Goal: Task Accomplishment & Management: Manage account settings

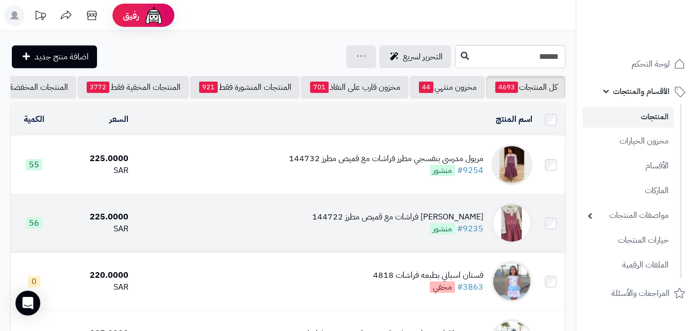
click at [297, 232] on td "مريول مدرسي وردي مطرز فراشات مع قميص مطرز 144722 #9235 منشور" at bounding box center [335, 223] width 404 height 58
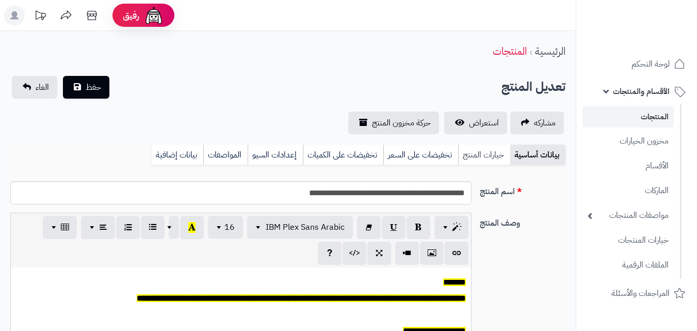
scroll to position [85, 0]
click at [485, 155] on link "خيارات المنتج" at bounding box center [484, 154] width 52 height 21
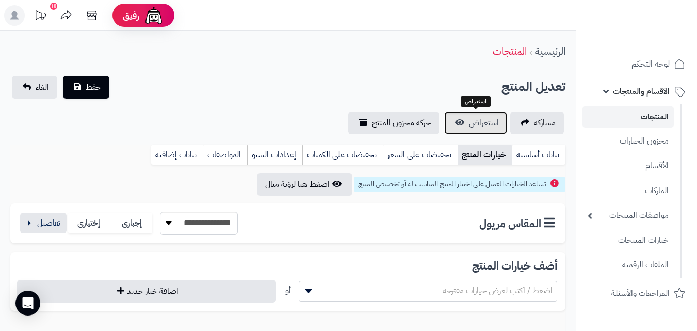
click at [469, 119] on span "استعراض" at bounding box center [484, 123] width 30 height 12
click at [40, 215] on button "button" at bounding box center [43, 222] width 46 height 21
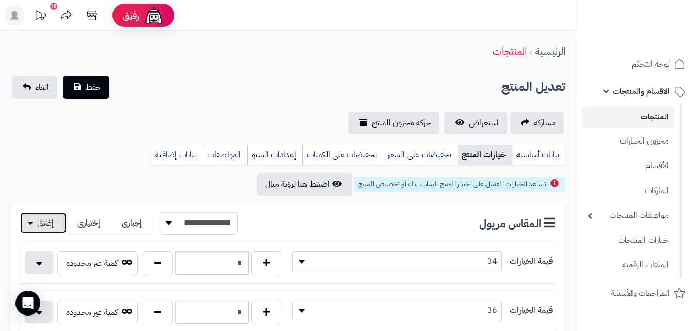
scroll to position [289, 0]
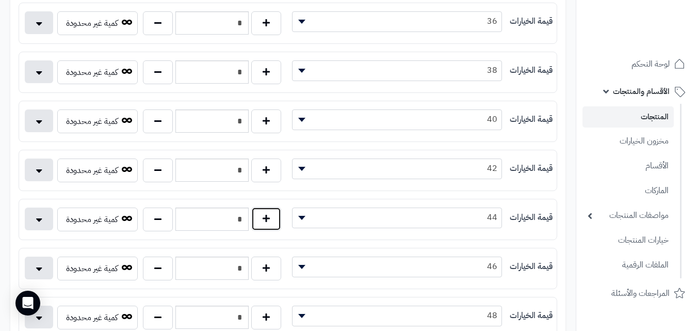
click at [270, 217] on button "button" at bounding box center [266, 219] width 30 height 24
type input "*"
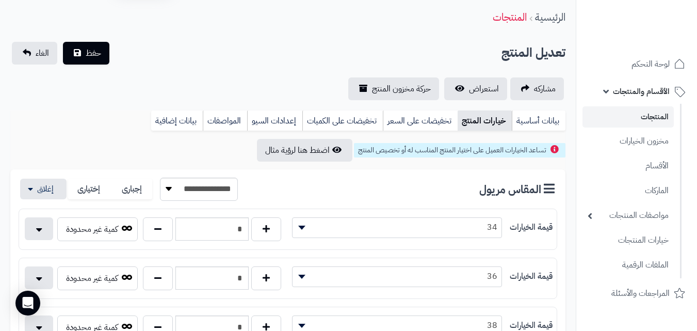
scroll to position [0, 0]
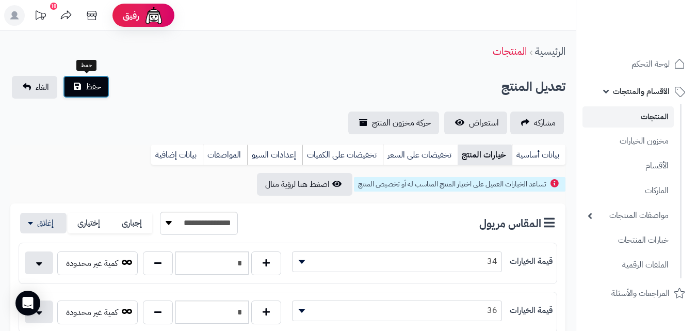
click at [88, 88] on span "حفظ" at bounding box center [93, 86] width 15 height 12
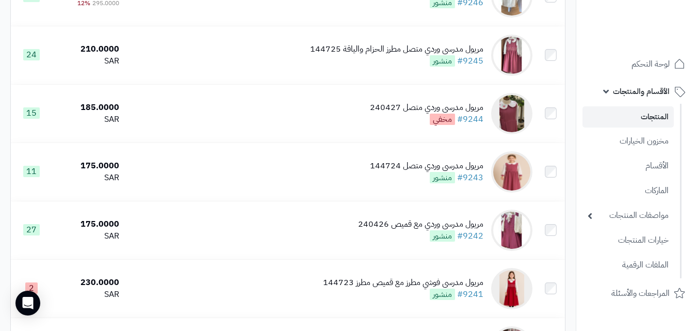
scroll to position [1136, 0]
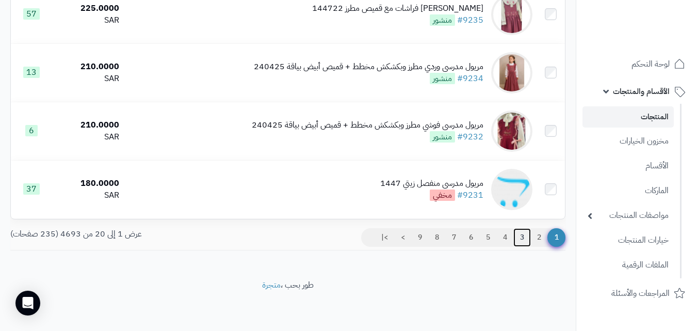
click at [518, 233] on link "3" at bounding box center [522, 237] width 18 height 19
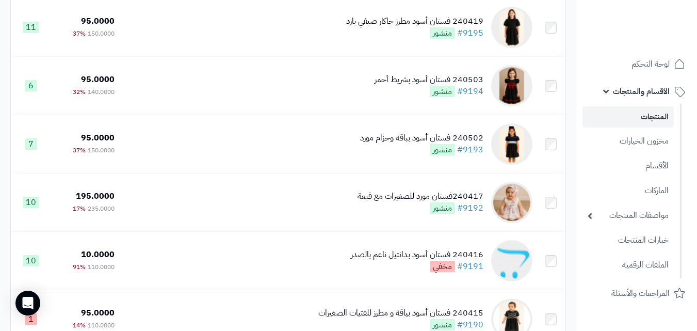
scroll to position [26, 0]
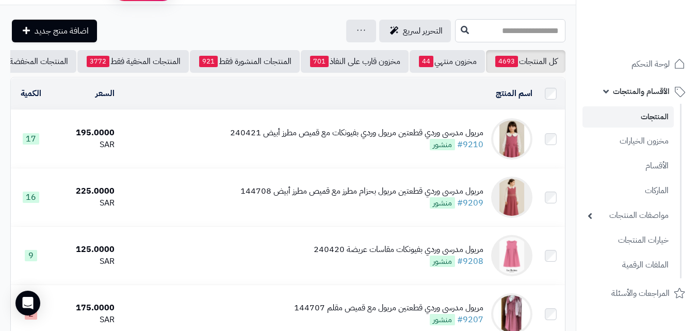
click at [540, 28] on input "text" at bounding box center [510, 30] width 110 height 23
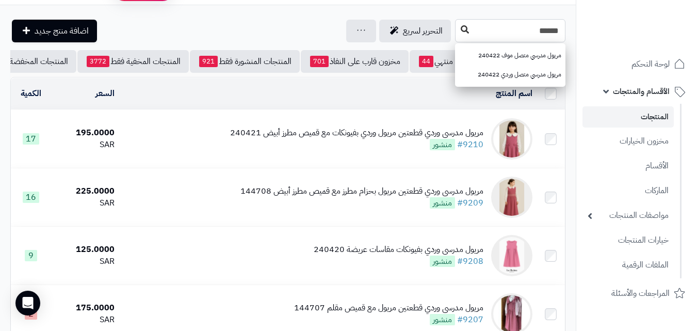
type input "******"
click at [457, 23] on button at bounding box center [464, 30] width 15 height 20
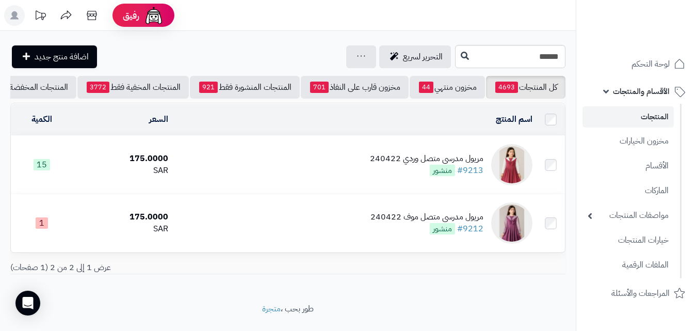
click at [348, 175] on td "مريول مدرسي متصل وردي 240422 #9213 منشور" at bounding box center [354, 165] width 364 height 58
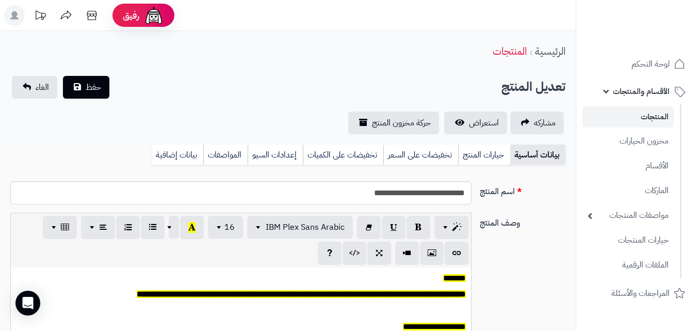
click at [471, 162] on link "خيارات المنتج" at bounding box center [484, 154] width 52 height 21
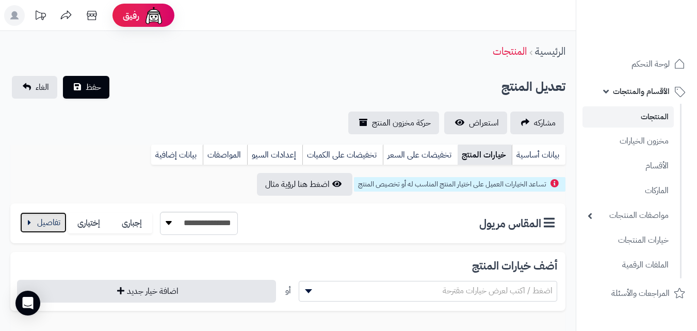
click at [34, 229] on button "button" at bounding box center [43, 222] width 46 height 21
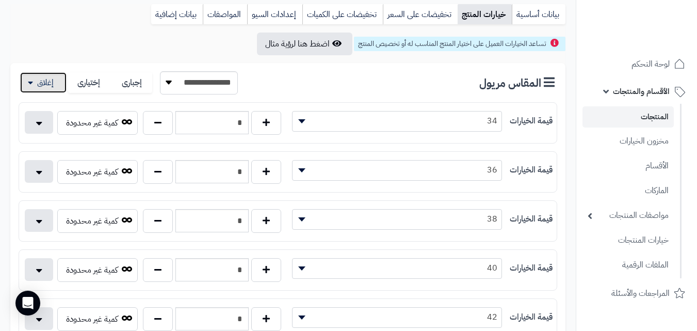
scroll to position [252, 0]
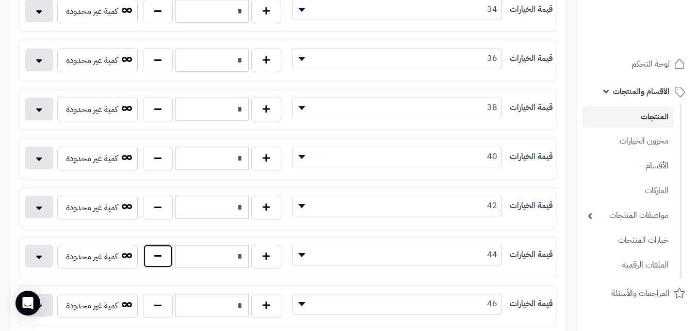
click at [155, 255] on button "button" at bounding box center [158, 256] width 30 height 24
type input "*"
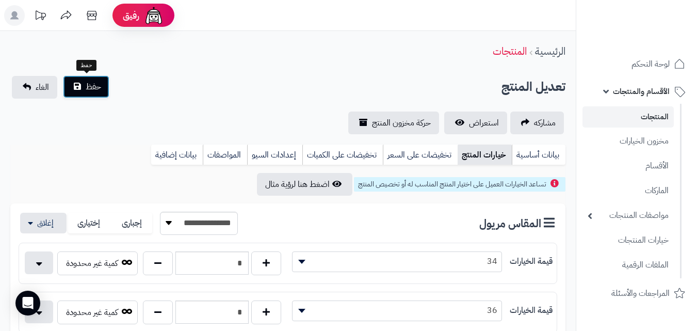
click at [94, 77] on button "حفظ" at bounding box center [86, 86] width 46 height 23
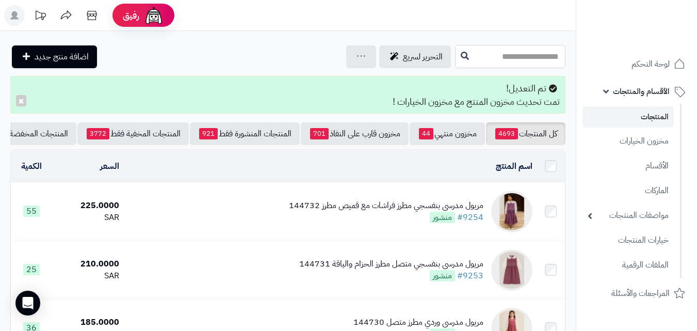
click at [493, 53] on input "text" at bounding box center [510, 56] width 110 height 23
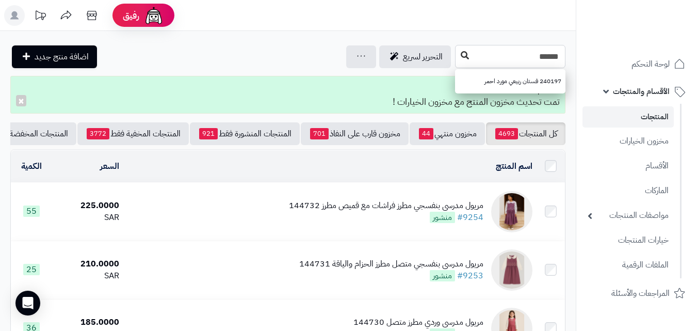
type input "******"
click at [461, 58] on icon at bounding box center [465, 55] width 8 height 8
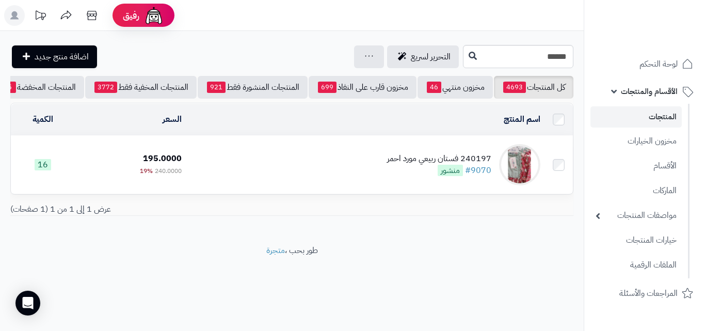
click at [386, 171] on td "240197 فستان ربيعي مورد احمر #9070 منشور" at bounding box center [365, 165] width 358 height 58
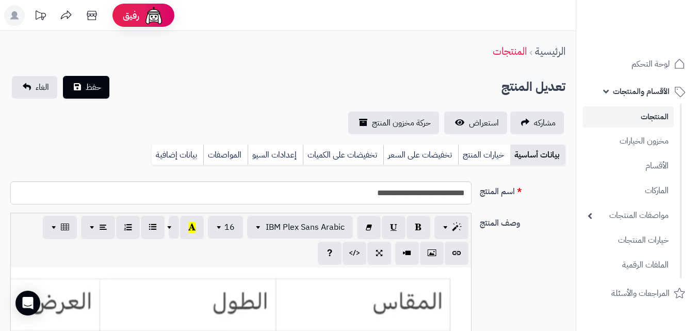
scroll to position [188, 0]
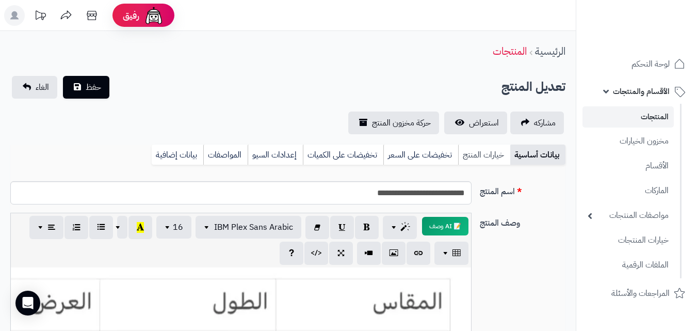
click at [489, 149] on link "خيارات المنتج" at bounding box center [484, 154] width 52 height 21
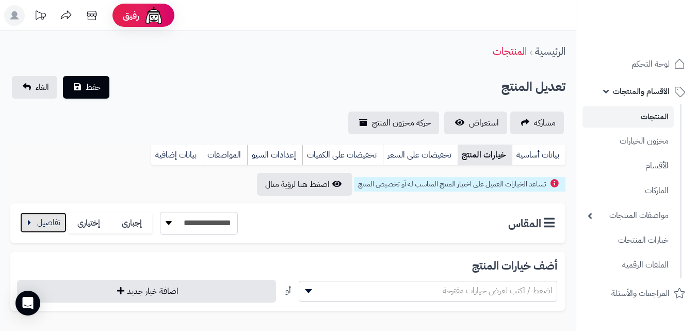
click at [49, 233] on button "button" at bounding box center [43, 222] width 46 height 21
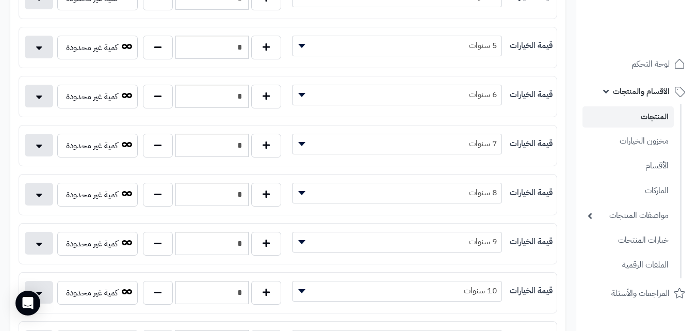
scroll to position [366, 0]
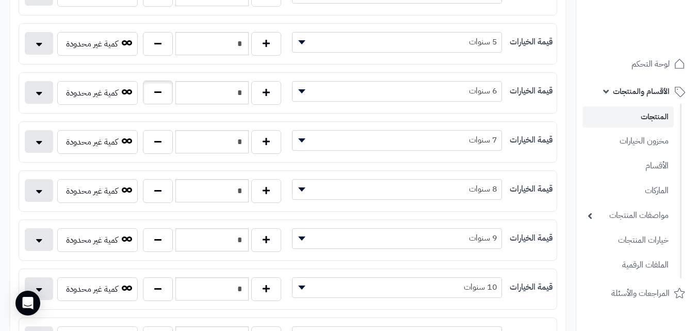
click at [166, 104] on div "*" at bounding box center [211, 93] width 143 height 24
click at [160, 97] on button "button" at bounding box center [158, 92] width 30 height 24
type input "*"
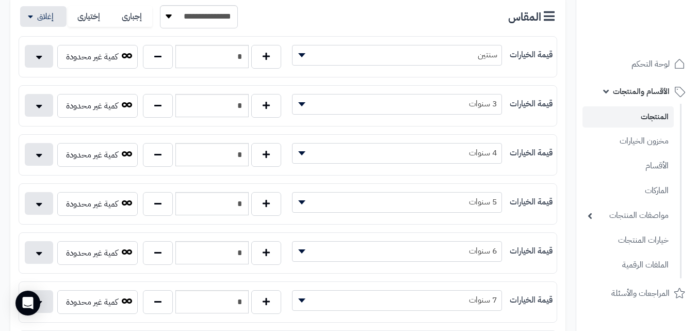
scroll to position [61, 0]
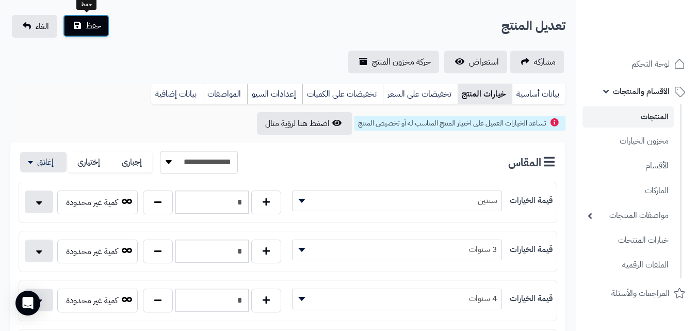
click at [89, 30] on span "حفظ" at bounding box center [93, 26] width 15 height 12
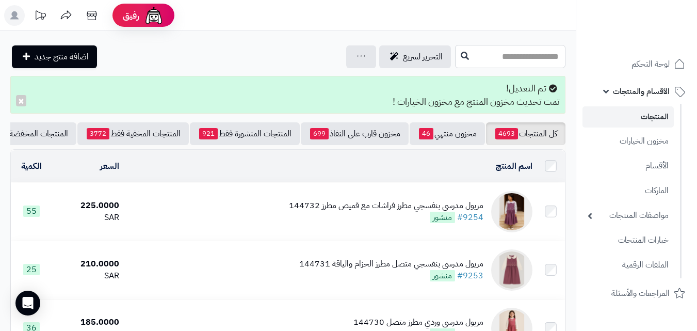
click at [500, 56] on input "text" at bounding box center [510, 56] width 110 height 23
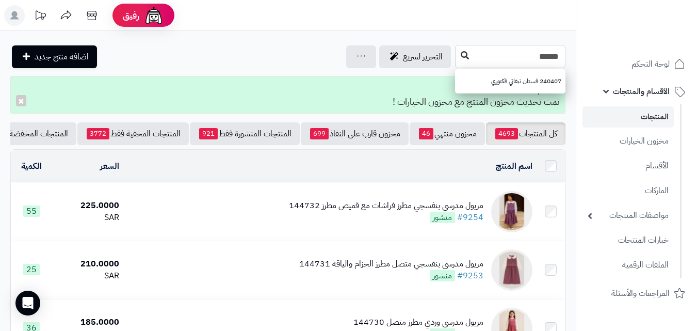
type input "******"
click at [461, 56] on icon at bounding box center [465, 55] width 8 height 8
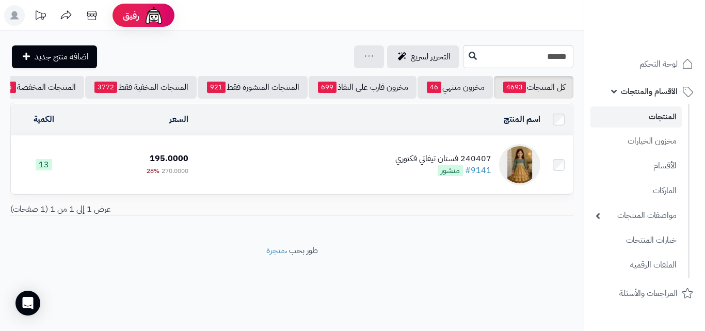
drag, startPoint x: 379, startPoint y: 197, endPoint x: 385, endPoint y: 182, distance: 15.7
click at [379, 193] on td "240407 فستان تيفاتي فكتوري #9141 منشور" at bounding box center [368, 165] width 352 height 58
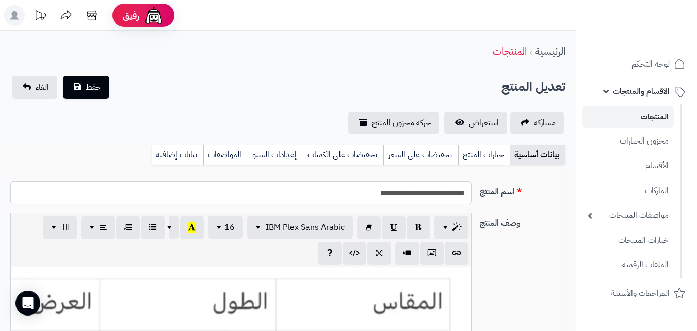
scroll to position [188, 0]
click at [486, 164] on div "بيانات أساسية خيارات المنتج تخفيضات على السعر تخفيضات على الكميات إعدادات السيو…" at bounding box center [287, 158] width 555 height 28
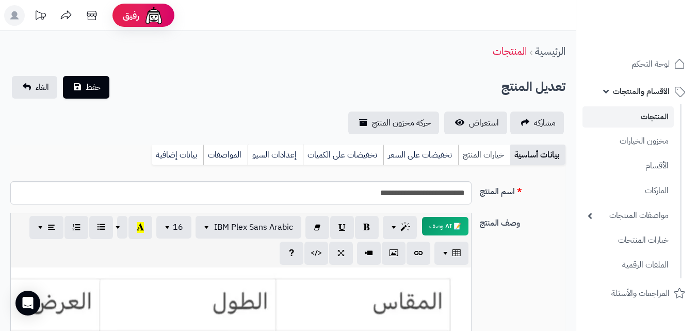
click at [489, 163] on link "خيارات المنتج" at bounding box center [484, 154] width 52 height 21
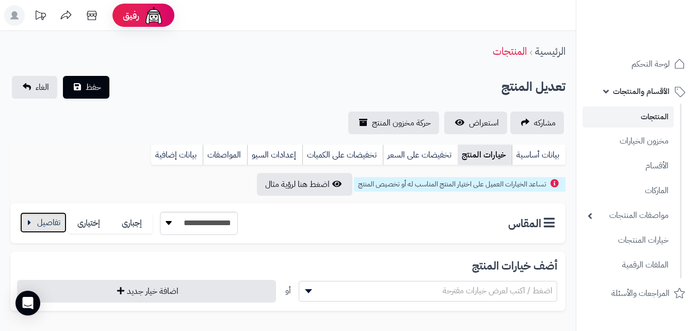
click at [47, 216] on button "button" at bounding box center [43, 222] width 46 height 21
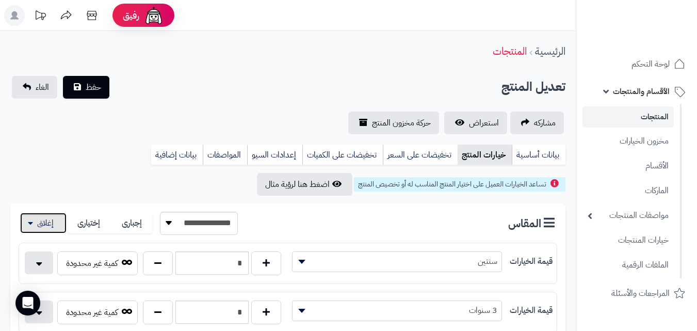
scroll to position [289, 0]
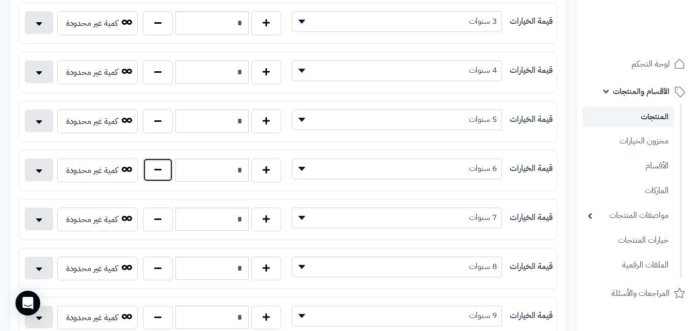
click at [152, 171] on button "button" at bounding box center [158, 170] width 30 height 24
type input "*"
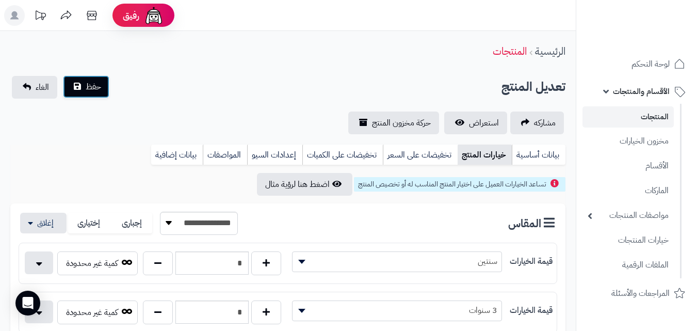
click at [104, 85] on button "حفظ" at bounding box center [86, 86] width 46 height 23
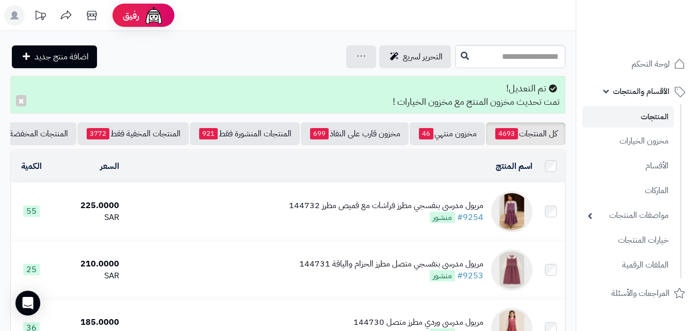
click at [520, 49] on input "text" at bounding box center [510, 56] width 110 height 23
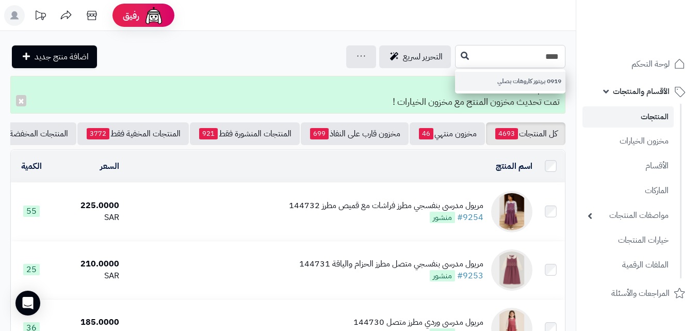
type input "****"
click at [459, 84] on link "0919 بربتوز كاروهات بصلي" at bounding box center [510, 81] width 110 height 19
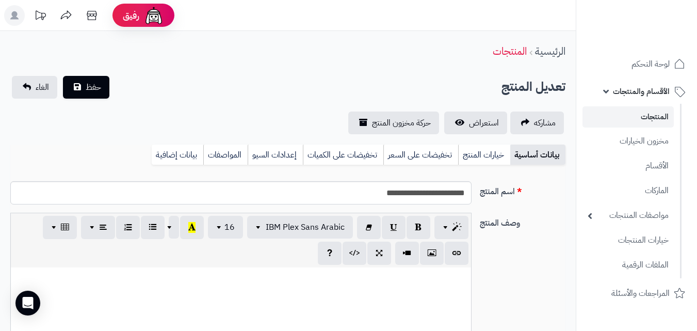
select select
click at [477, 148] on link "خيارات المنتج" at bounding box center [484, 154] width 52 height 21
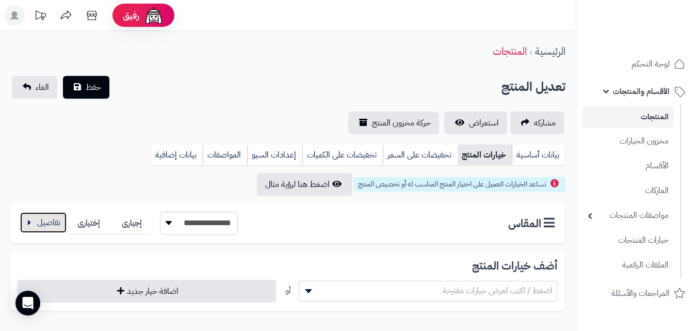
click at [33, 225] on button "button" at bounding box center [43, 222] width 46 height 21
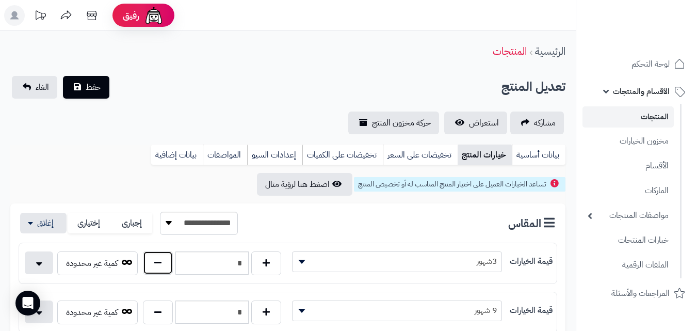
click at [151, 264] on button "button" at bounding box center [158, 263] width 30 height 24
type input "*"
click at [104, 84] on button "حفظ" at bounding box center [86, 86] width 46 height 23
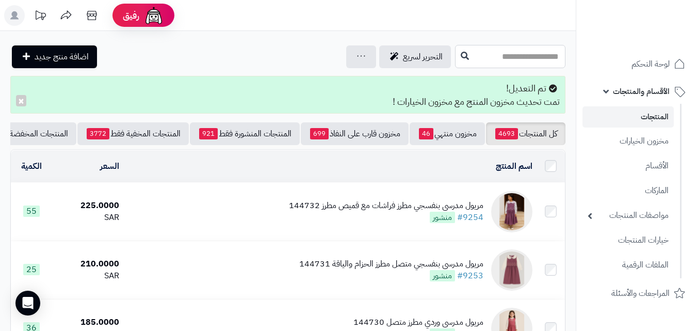
click at [527, 62] on input "text" at bounding box center [510, 56] width 110 height 23
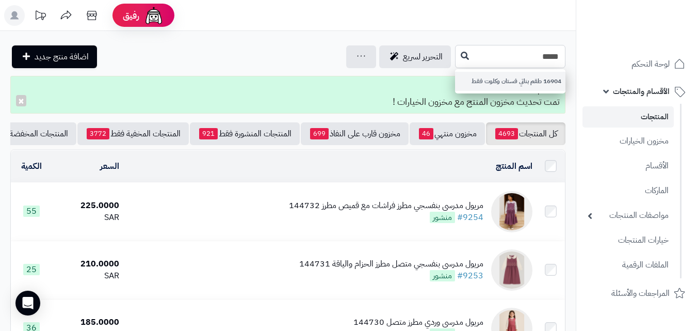
type input "*****"
click at [466, 81] on link "16904 طقم بناتي فستان وكلوت فقط" at bounding box center [510, 81] width 110 height 19
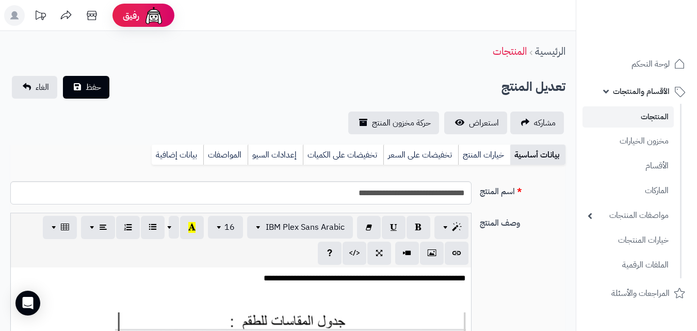
scroll to position [150, 0]
click at [481, 150] on link "خيارات المنتج" at bounding box center [484, 154] width 52 height 21
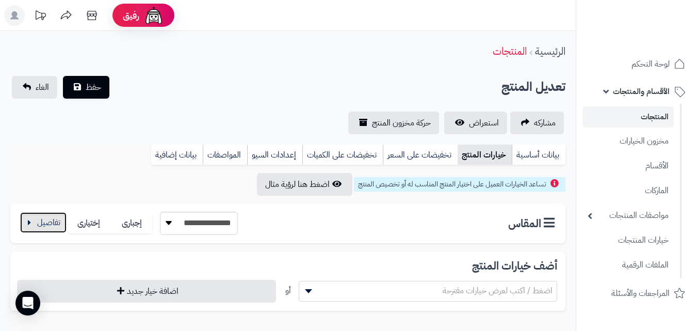
click at [45, 222] on button "button" at bounding box center [43, 222] width 46 height 21
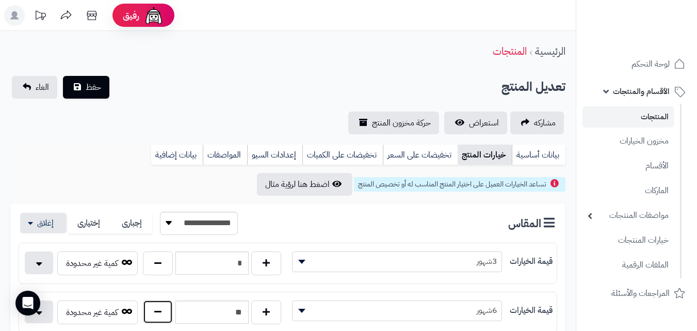
click at [157, 312] on button "button" at bounding box center [158, 312] width 30 height 24
type input "**"
click at [97, 91] on span "حفظ" at bounding box center [93, 86] width 15 height 12
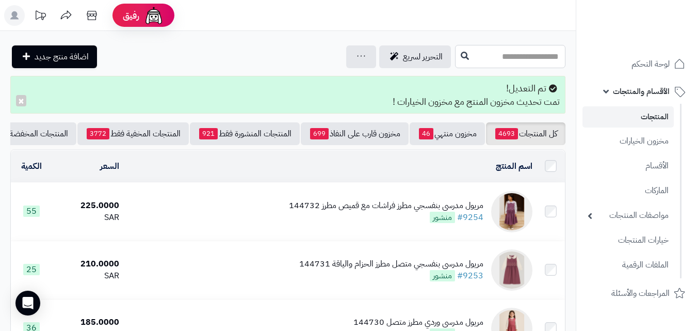
click at [478, 45] on input "text" at bounding box center [510, 56] width 110 height 23
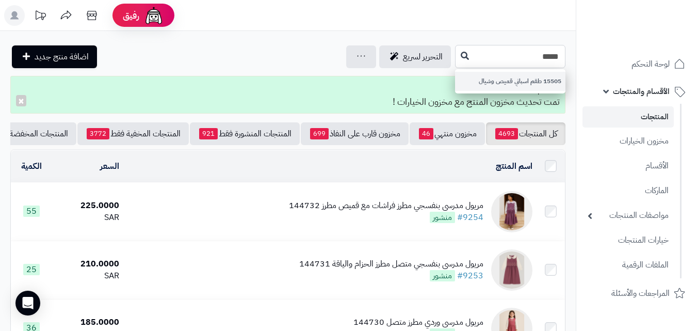
type input "*****"
click at [455, 72] on link "15505 طقم اسباني قميص وشيال" at bounding box center [510, 81] width 110 height 19
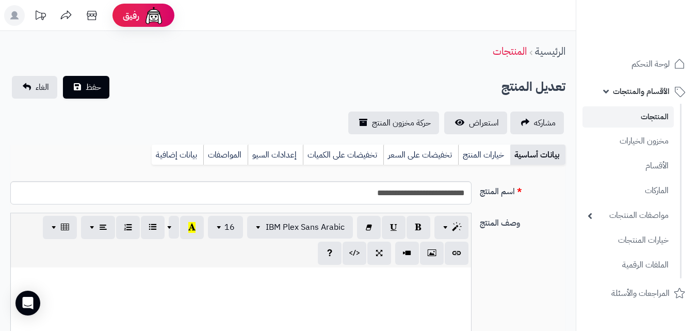
scroll to position [111, 0]
click at [466, 157] on link "خيارات المنتج" at bounding box center [484, 154] width 52 height 21
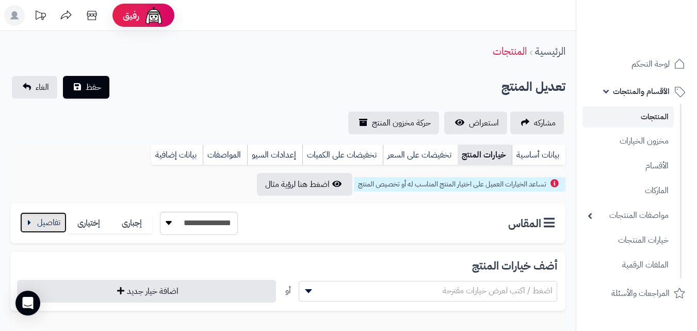
click at [27, 230] on button "button" at bounding box center [43, 222] width 46 height 21
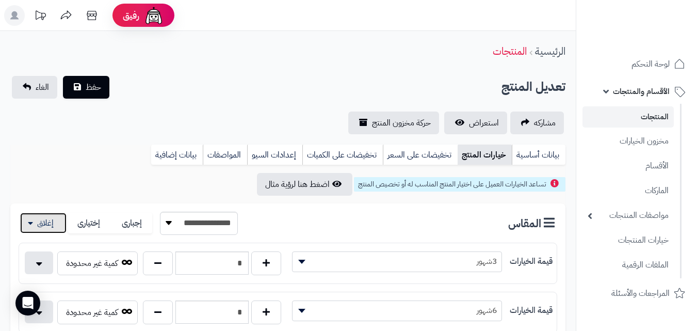
scroll to position [289, 0]
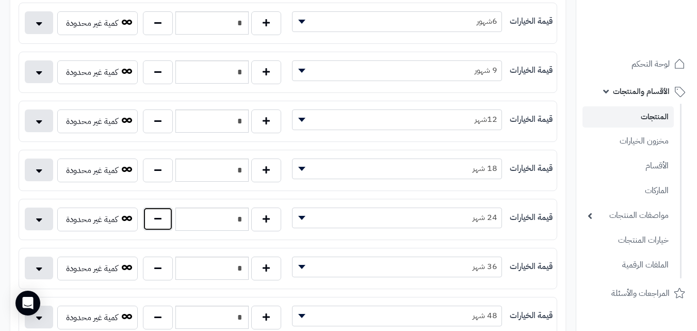
click at [152, 218] on button "button" at bounding box center [158, 219] width 30 height 24
type input "*"
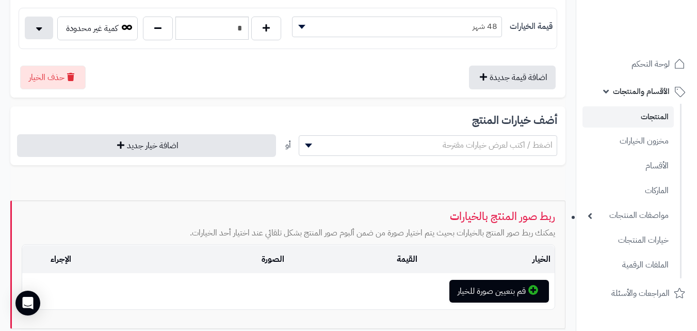
scroll to position [0, 0]
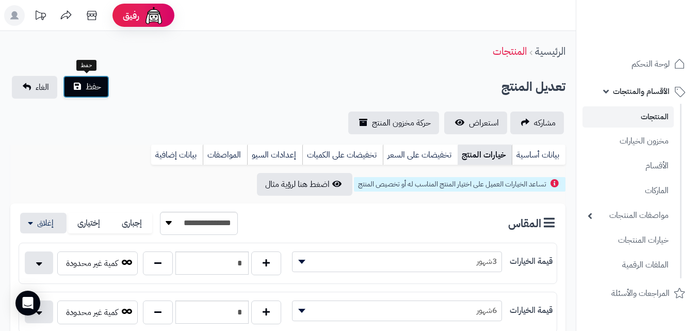
click at [75, 81] on button "حفظ" at bounding box center [86, 86] width 46 height 23
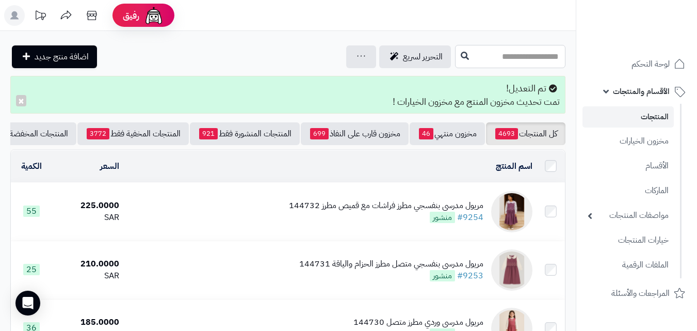
click at [513, 46] on input "text" at bounding box center [510, 56] width 110 height 23
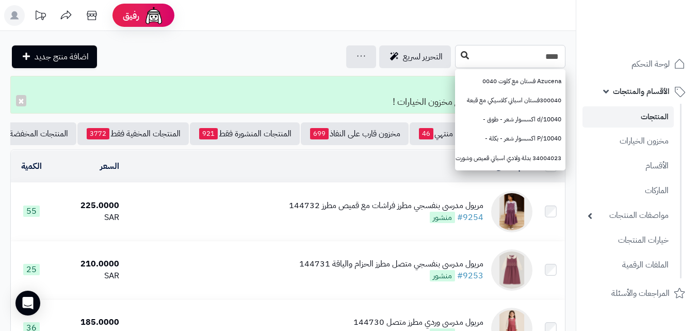
type input "****"
click at [457, 60] on button at bounding box center [464, 56] width 15 height 20
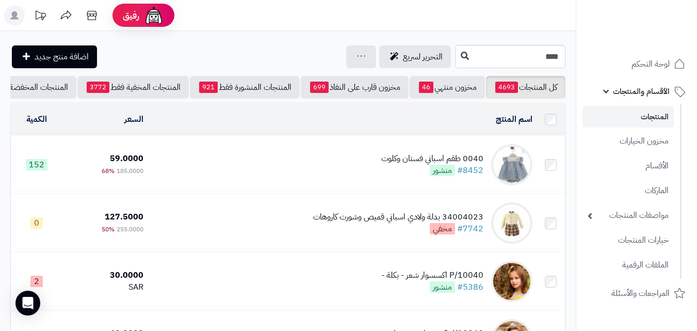
click at [336, 171] on td "0040 طقم اسباني فستان وكلوت #8452 منشور" at bounding box center [342, 165] width 389 height 58
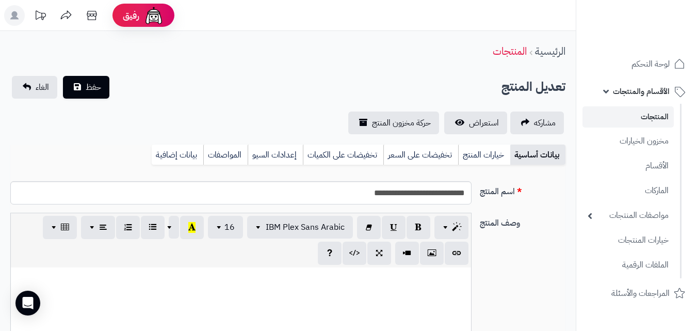
scroll to position [137, 0]
click at [483, 150] on link "خيارات المنتج" at bounding box center [484, 154] width 52 height 21
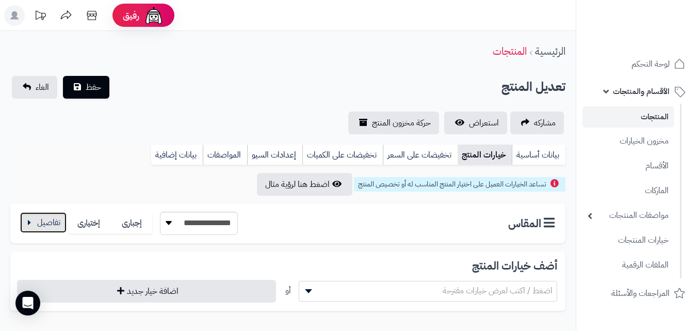
click at [57, 218] on button "button" at bounding box center [43, 222] width 46 height 21
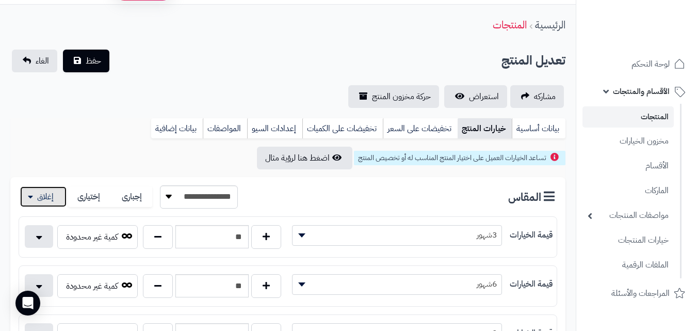
scroll to position [84, 0]
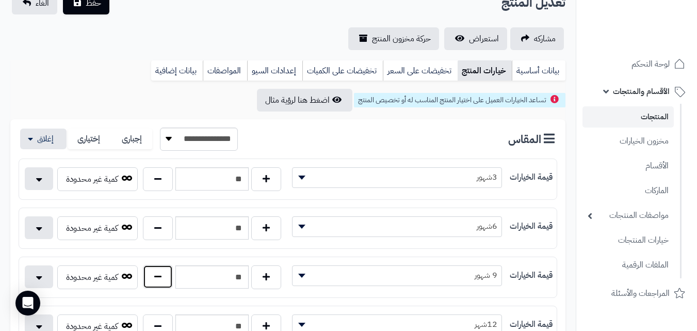
click at [158, 281] on button "button" at bounding box center [158, 277] width 30 height 24
type input "**"
click at [92, 3] on span "حفظ" at bounding box center [93, 2] width 15 height 12
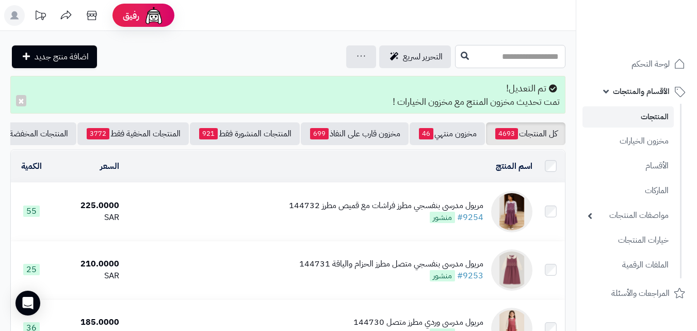
click at [472, 46] on input "text" at bounding box center [510, 56] width 110 height 23
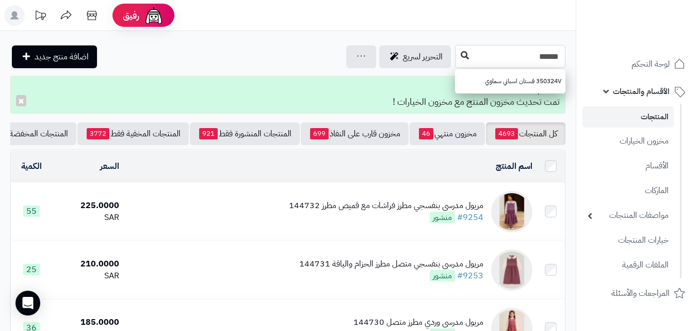
type input "******"
click at [457, 56] on button at bounding box center [464, 56] width 15 height 20
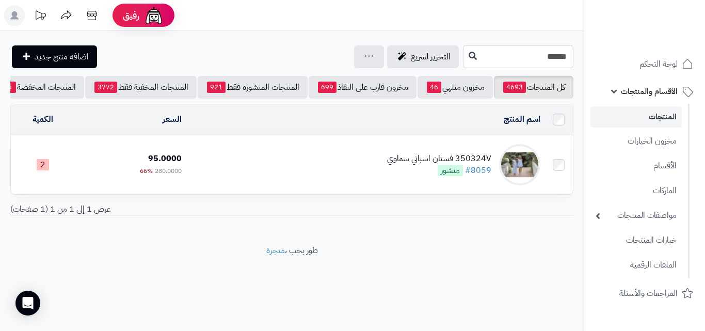
click at [298, 183] on td "350324V فستان اسباني سماوي #8059 منشور" at bounding box center [365, 165] width 358 height 58
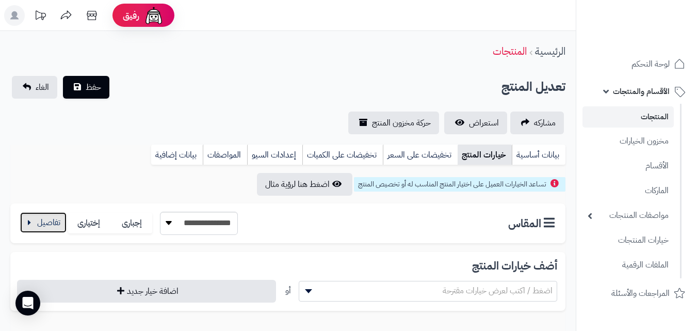
click at [43, 221] on button "button" at bounding box center [43, 222] width 46 height 21
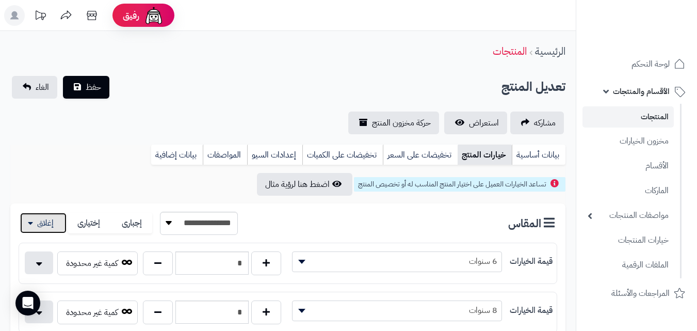
scroll to position [289, 0]
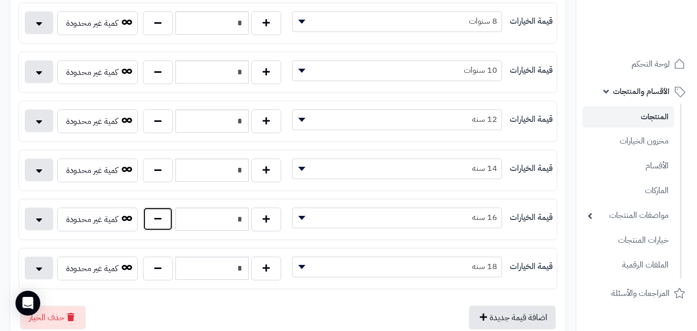
click at [159, 219] on button "button" at bounding box center [158, 219] width 30 height 24
type input "*"
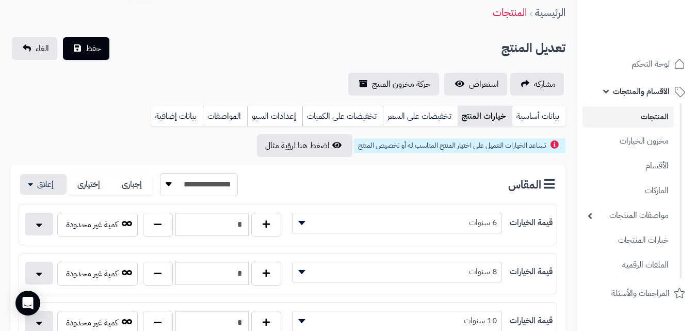
scroll to position [0, 0]
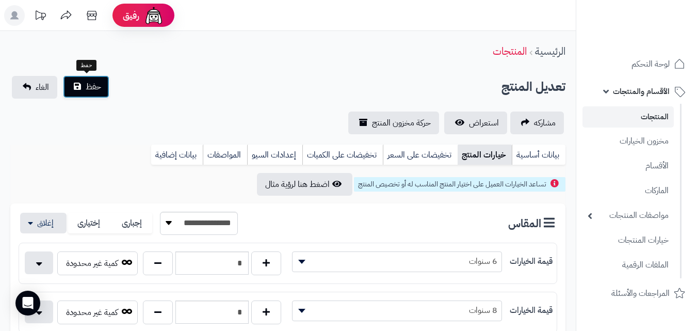
click at [84, 85] on button "حفظ" at bounding box center [86, 86] width 46 height 23
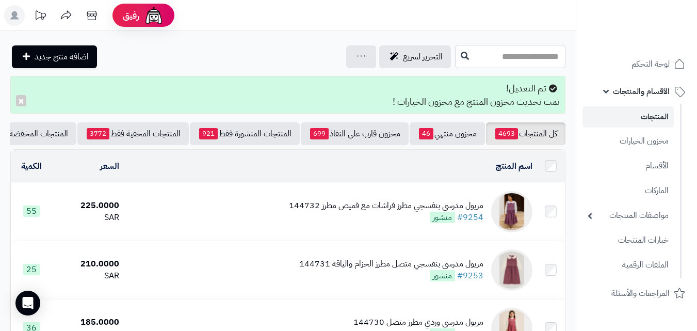
click at [464, 51] on input "text" at bounding box center [510, 56] width 110 height 23
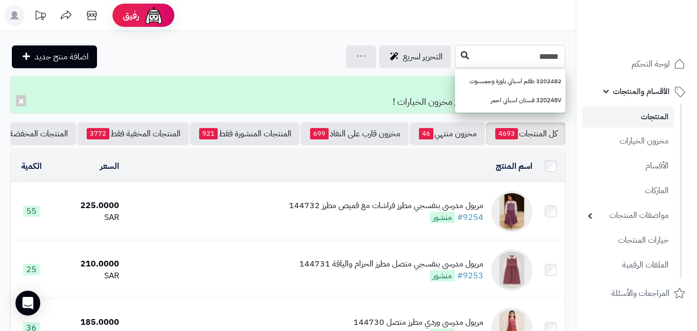
type input "******"
click at [457, 61] on button at bounding box center [464, 56] width 15 height 20
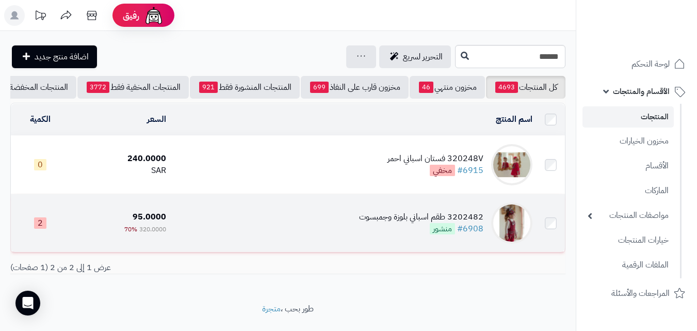
click at [255, 219] on td "3202482 طقم اسباني بلوزة وجمبسوت #6908 منشور" at bounding box center [353, 223] width 366 height 58
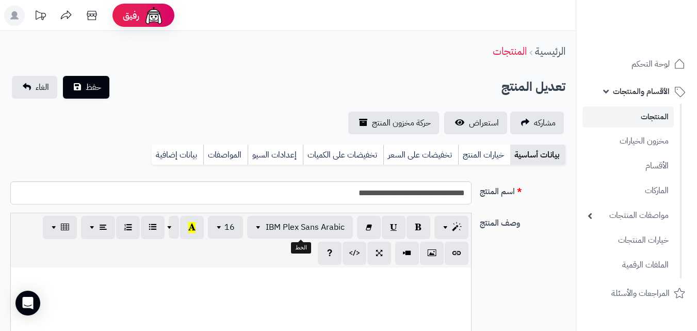
scroll to position [162, 0]
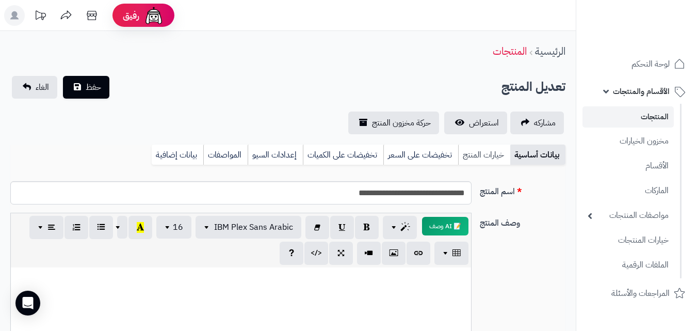
click at [486, 158] on link "خيارات المنتج" at bounding box center [484, 154] width 52 height 21
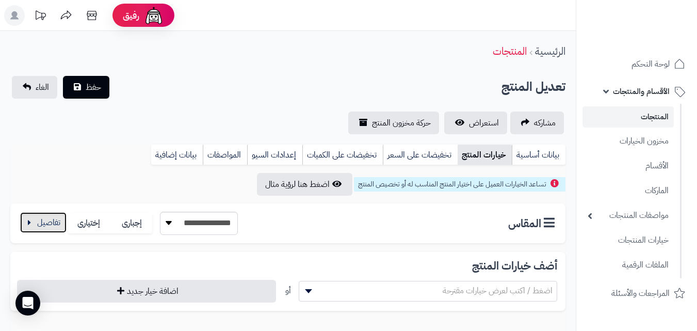
click at [55, 217] on button "button" at bounding box center [43, 222] width 46 height 21
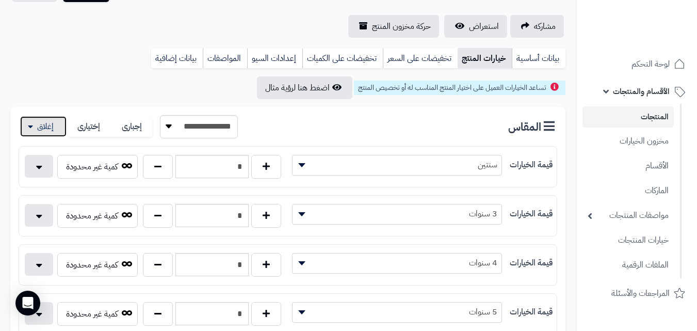
scroll to position [289, 0]
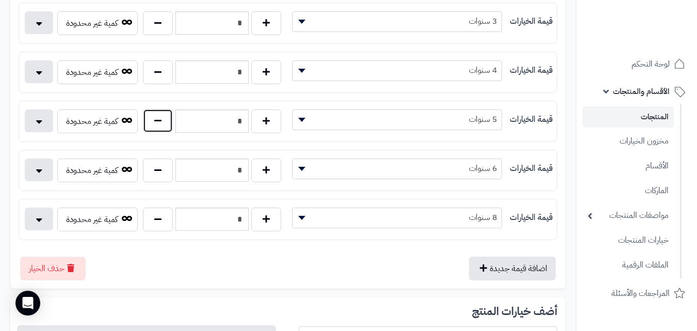
click at [157, 131] on button "button" at bounding box center [158, 121] width 30 height 24
type input "*"
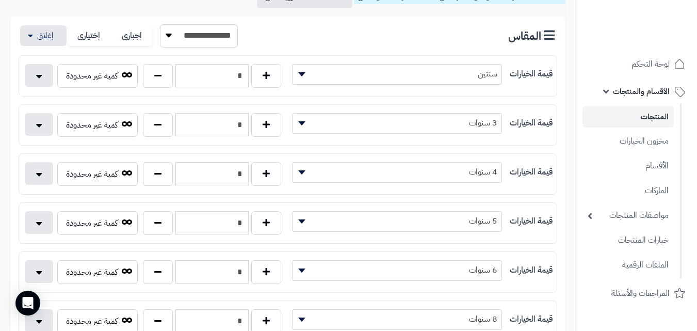
scroll to position [0, 0]
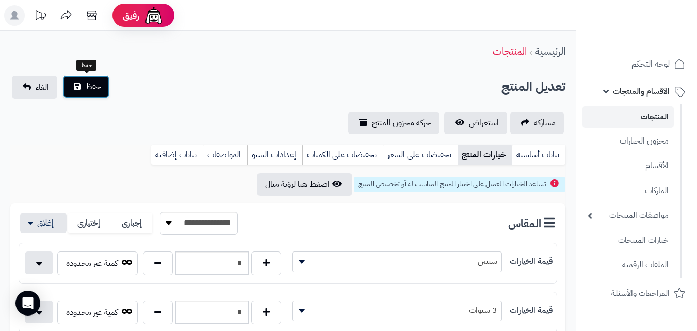
click at [100, 89] on span "حفظ" at bounding box center [93, 86] width 15 height 12
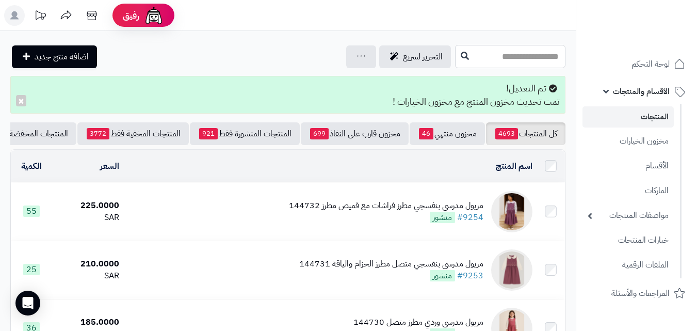
click at [500, 48] on input "text" at bounding box center [510, 56] width 110 height 23
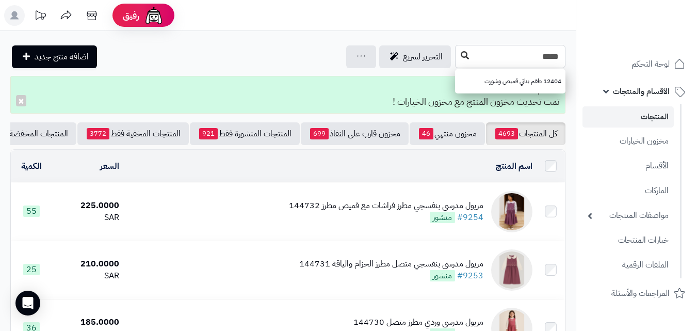
type input "*****"
click at [457, 48] on button at bounding box center [464, 56] width 15 height 20
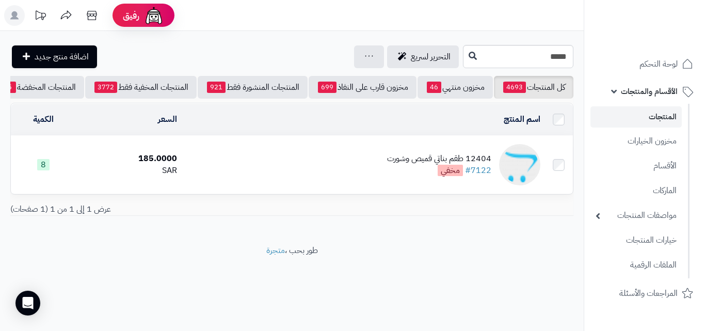
click at [270, 149] on td "12404 طقم بناتي قميص وشورت #7122 مخفي" at bounding box center [362, 165] width 363 height 58
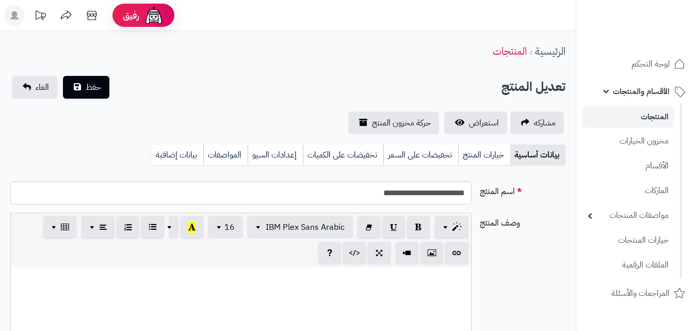
select select
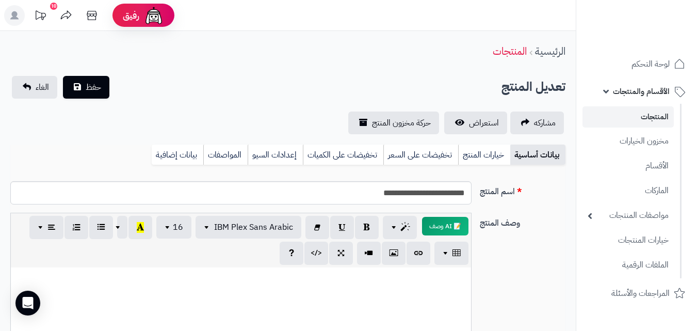
click at [472, 144] on link "خيارات المنتج" at bounding box center [484, 154] width 52 height 21
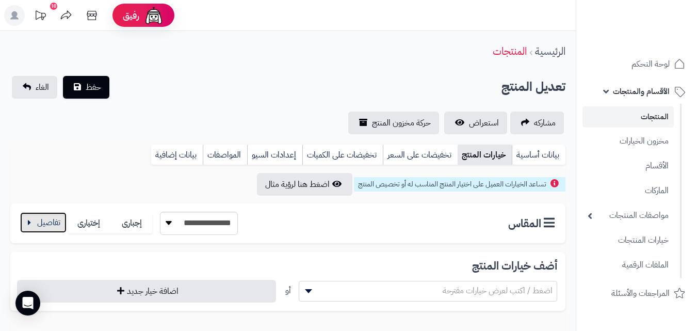
click at [51, 219] on button "button" at bounding box center [43, 222] width 46 height 21
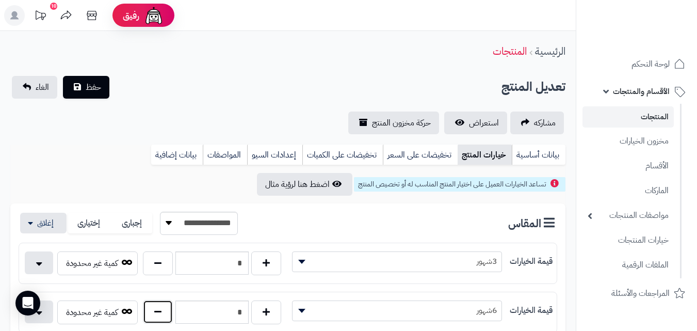
click at [160, 300] on button "button" at bounding box center [158, 312] width 30 height 24
type input "*"
click at [108, 88] on button "حفظ" at bounding box center [86, 86] width 46 height 23
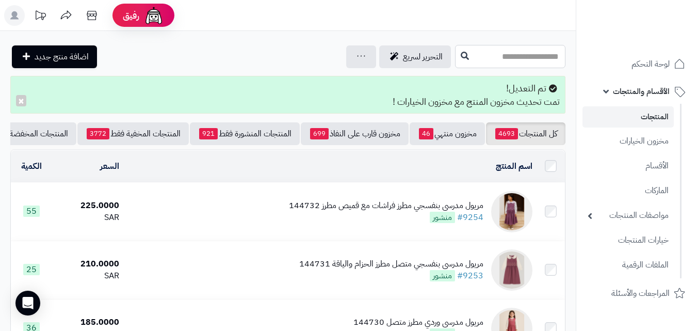
click at [511, 45] on input "text" at bounding box center [510, 56] width 110 height 23
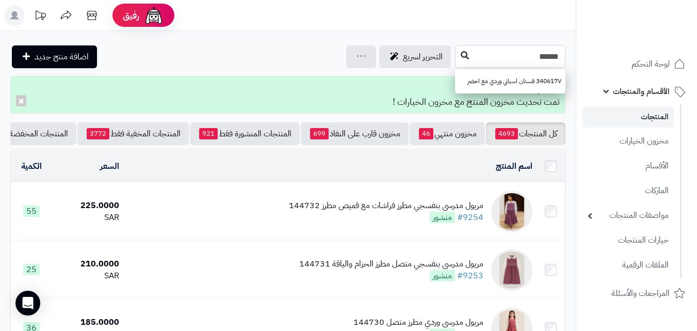
type input "******"
click at [461, 53] on icon at bounding box center [465, 55] width 8 height 8
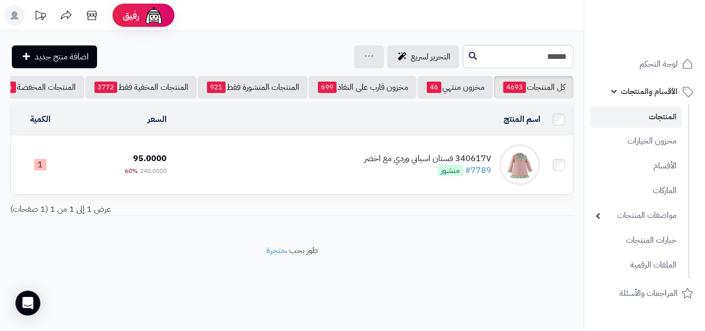
click at [349, 174] on td "340617V فستان اسباني وردي مع اخضر #7789 منشور" at bounding box center [357, 165] width 373 height 58
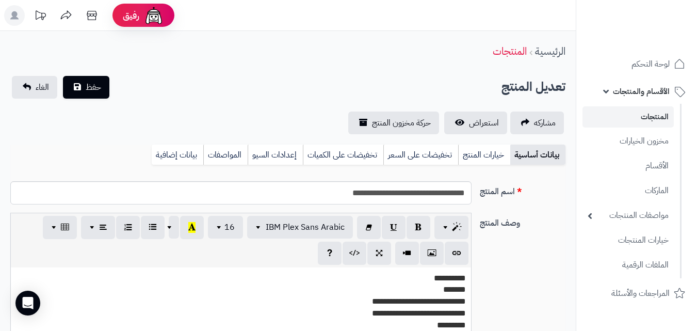
scroll to position [162, 0]
click at [480, 160] on link "خيارات المنتج" at bounding box center [484, 154] width 52 height 21
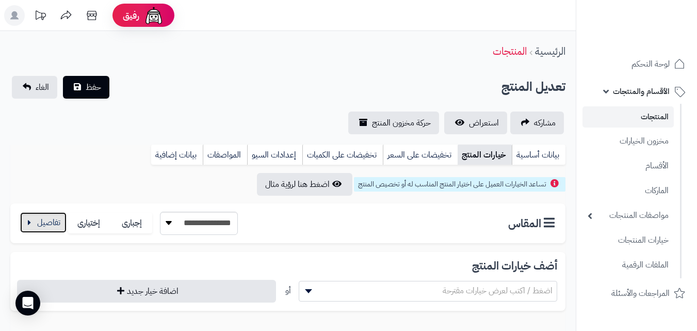
click at [36, 215] on button "button" at bounding box center [43, 222] width 46 height 21
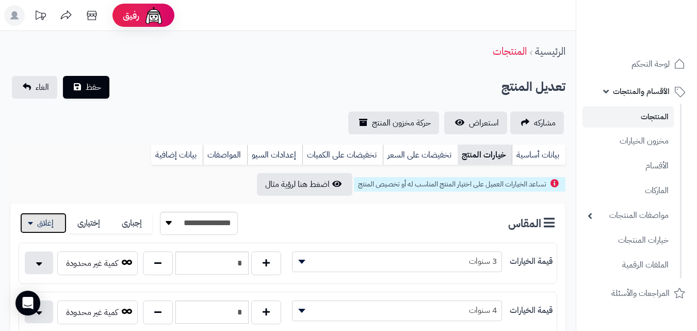
scroll to position [60, 0]
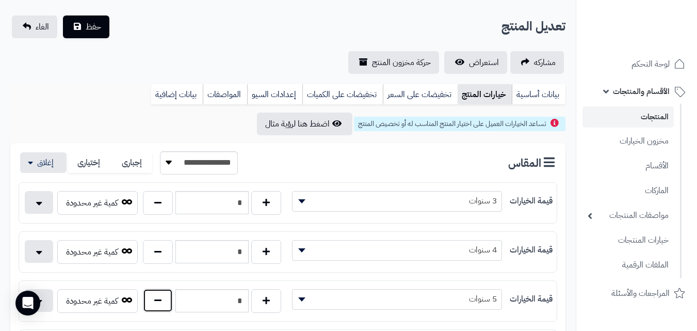
click at [162, 304] on button "button" at bounding box center [158, 300] width 30 height 24
type input "*"
click at [83, 34] on button "حفظ" at bounding box center [86, 26] width 46 height 23
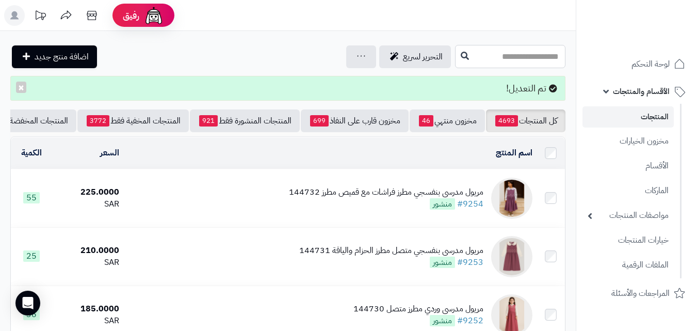
click at [493, 55] on input "text" at bounding box center [510, 56] width 110 height 23
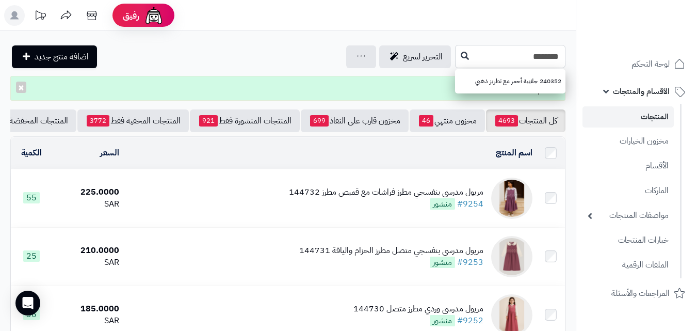
type input "******"
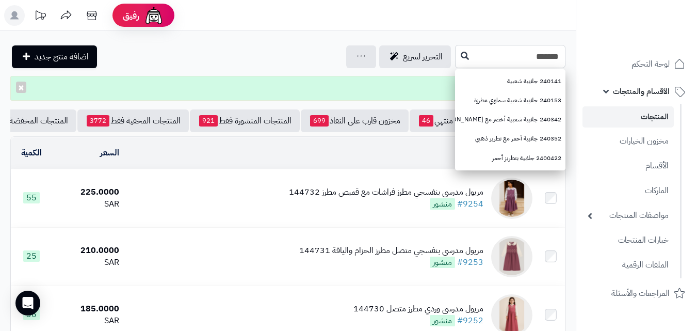
click at [455, 55] on input "******" at bounding box center [510, 56] width 110 height 23
click at [461, 56] on icon at bounding box center [465, 55] width 8 height 8
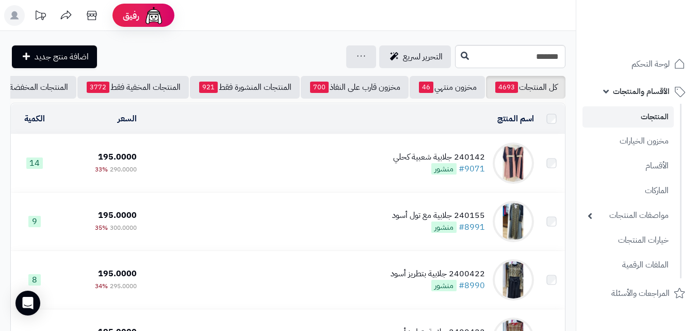
scroll to position [114, 0]
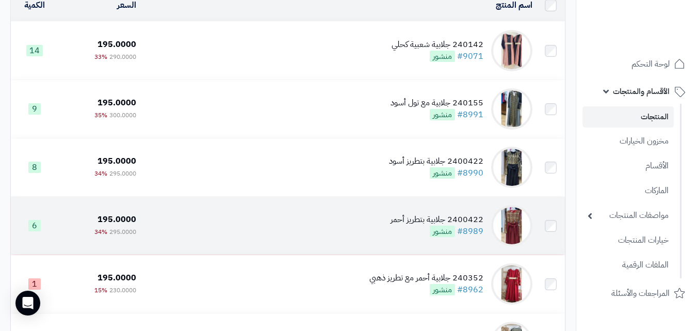
click at [313, 225] on td "2400422 جلابية بتطريز أحمر #8989 منشور" at bounding box center [338, 226] width 396 height 58
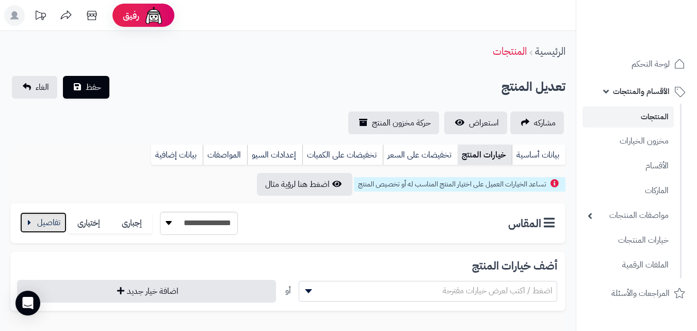
click at [25, 225] on button "button" at bounding box center [43, 222] width 46 height 21
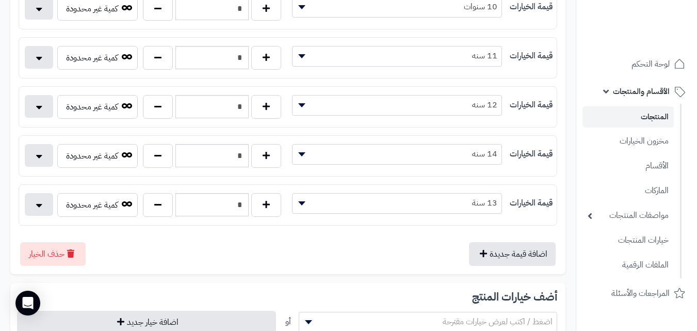
scroll to position [699, 0]
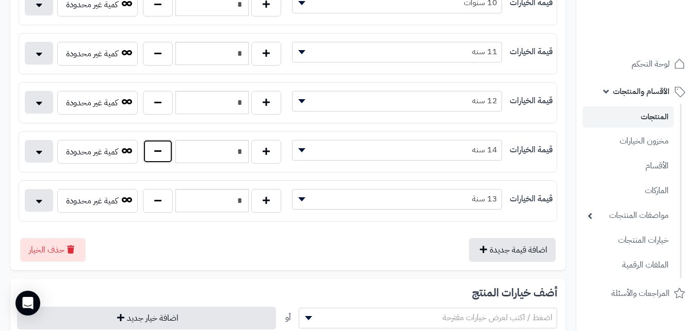
click at [154, 158] on button "button" at bounding box center [158, 151] width 30 height 24
click at [153, 159] on button "button" at bounding box center [158, 151] width 30 height 24
type input "*"
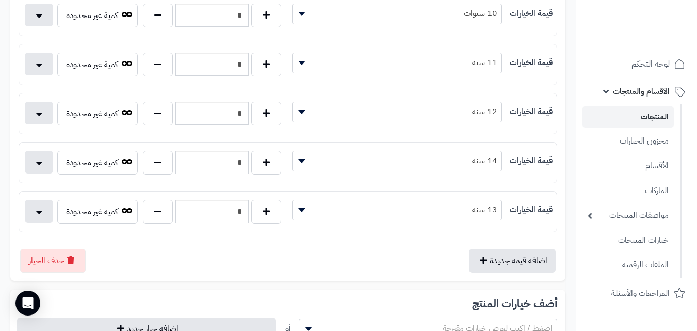
scroll to position [0, 0]
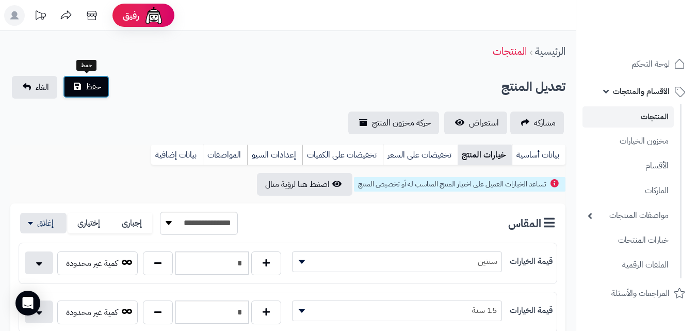
click at [94, 87] on span "حفظ" at bounding box center [93, 86] width 15 height 12
